Goal: Information Seeking & Learning: Learn about a topic

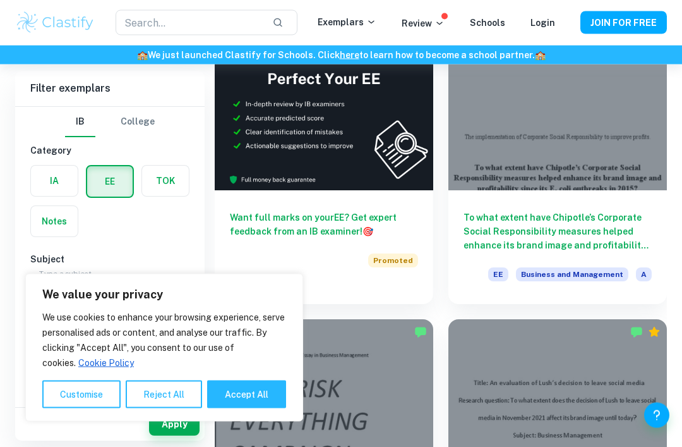
scroll to position [427, 0]
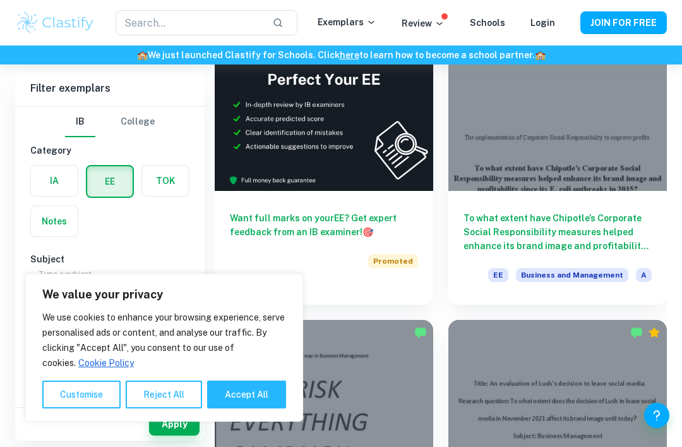
click at [573, 153] on div at bounding box center [558, 109] width 219 height 164
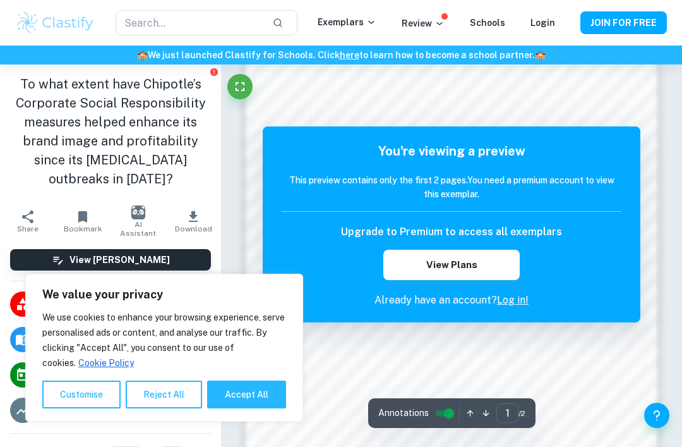
scroll to position [743, 0]
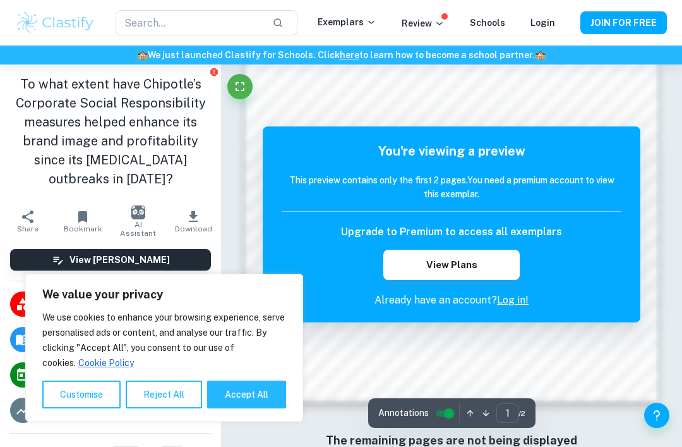
click at [154, 408] on button "Reject All" at bounding box center [164, 394] width 76 height 28
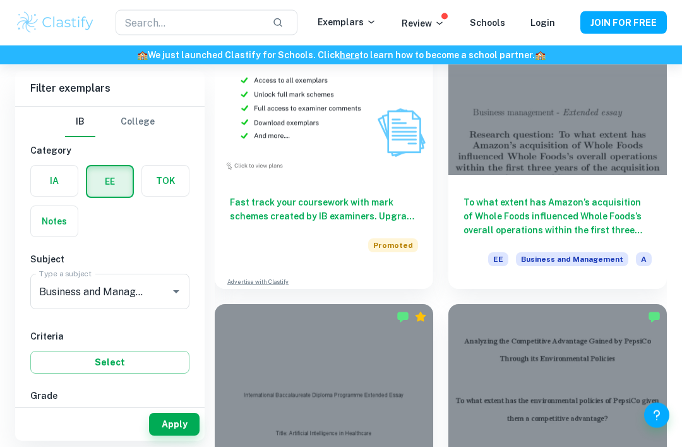
scroll to position [1027, 0]
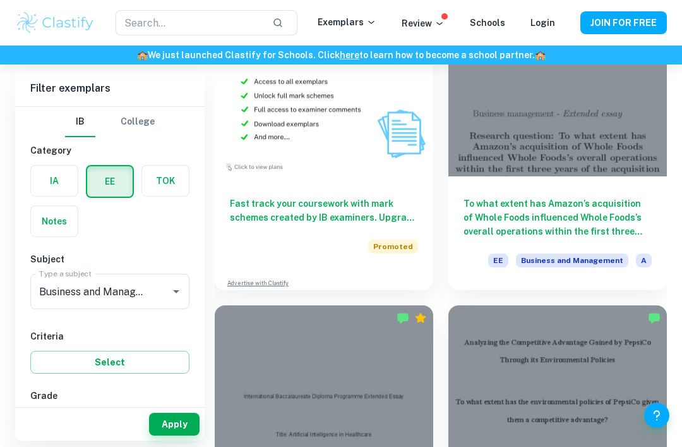
click at [144, 28] on input "text" at bounding box center [189, 22] width 147 height 25
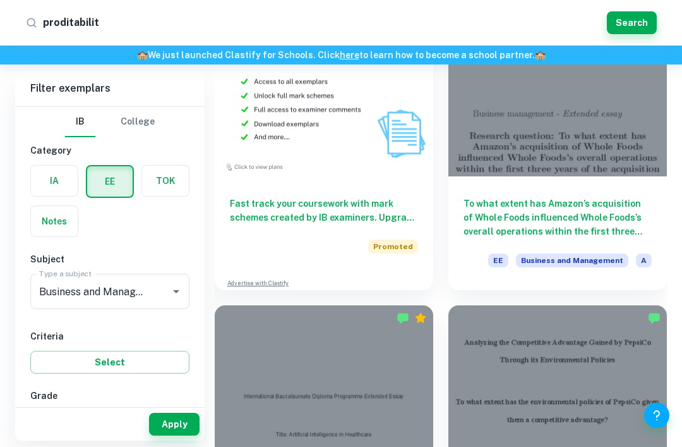
type input "proditability"
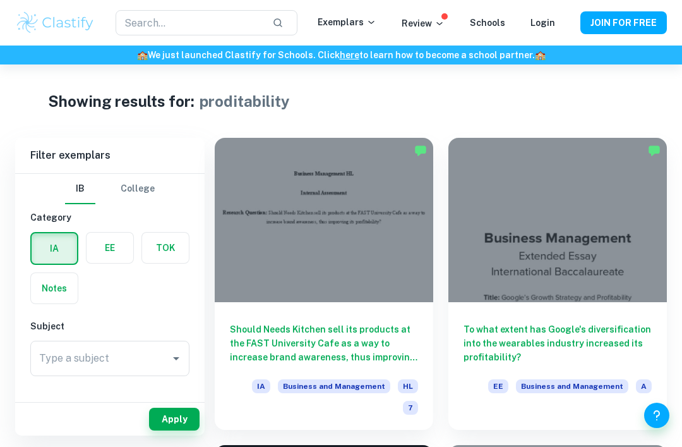
click at [506, 264] on div at bounding box center [558, 220] width 219 height 164
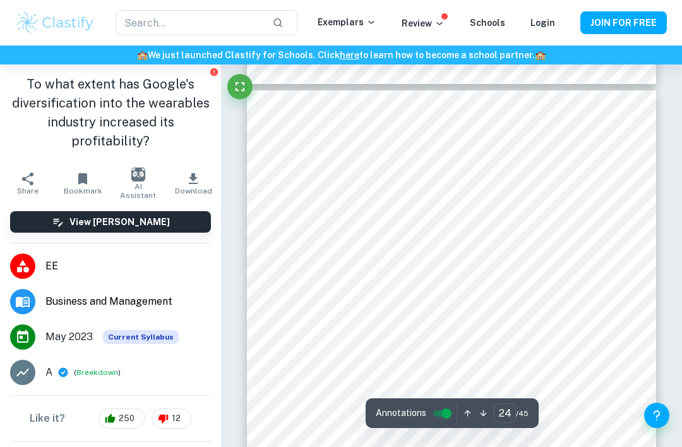
scroll to position [12652, 0]
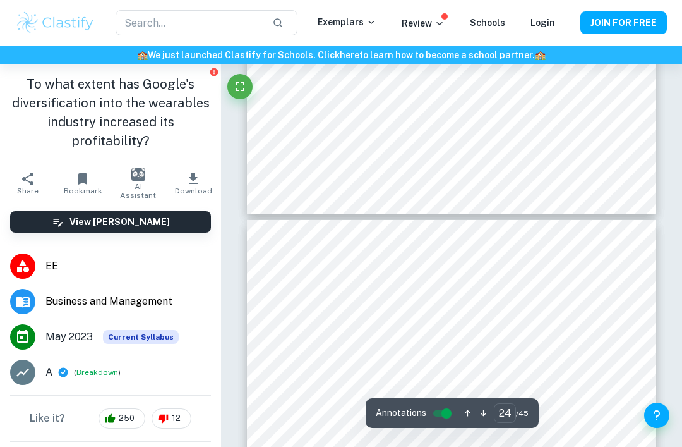
type input "23"
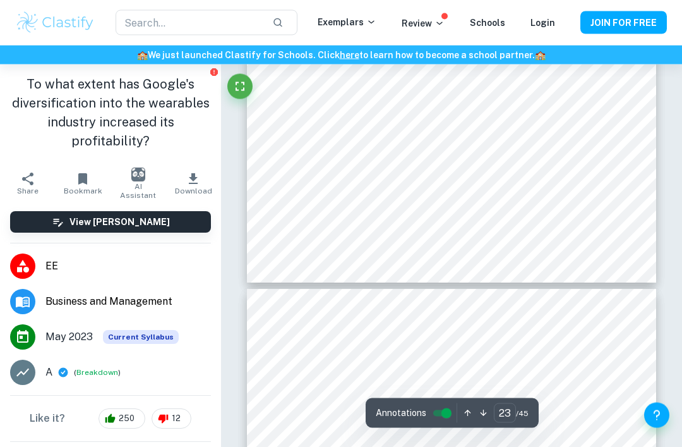
scroll to position [12452, 0]
